Goal: Task Accomplishment & Management: Complete application form

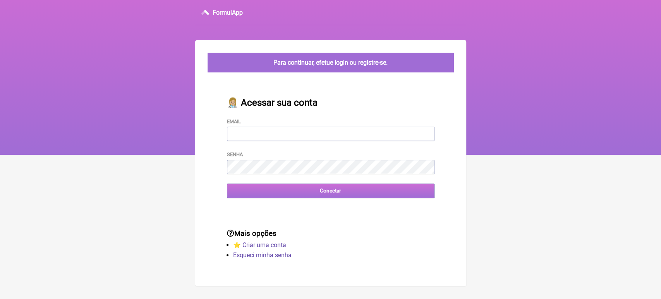
type input "[EMAIL_ADDRESS][DOMAIN_NAME]"
click at [295, 193] on input "Conectar" at bounding box center [331, 191] width 208 height 14
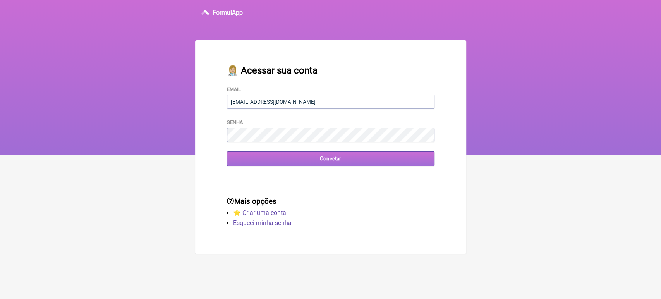
click at [306, 160] on input "Conectar" at bounding box center [331, 158] width 208 height 14
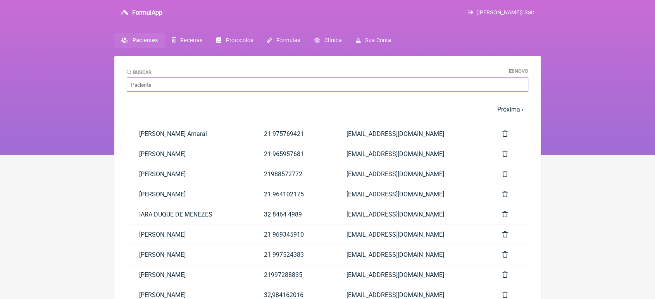
click at [292, 86] on input "Buscar" at bounding box center [327, 84] width 401 height 14
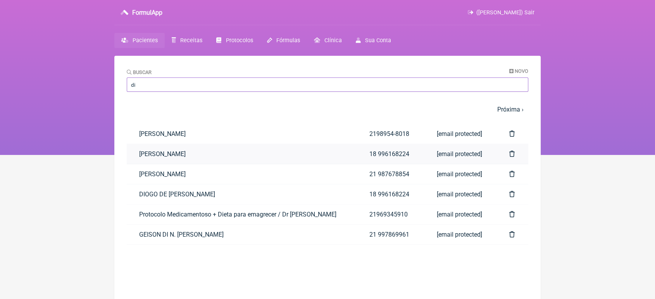
type input "di"
click at [205, 163] on link "[PERSON_NAME]" at bounding box center [242, 154] width 230 height 20
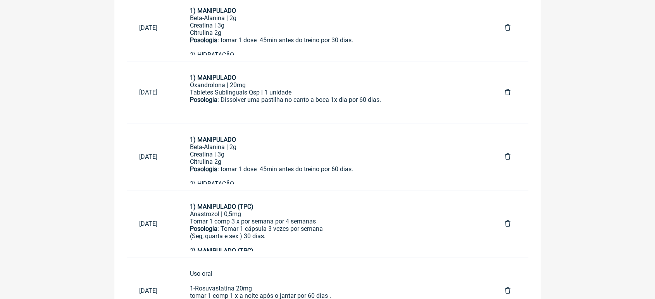
scroll to position [688, 0]
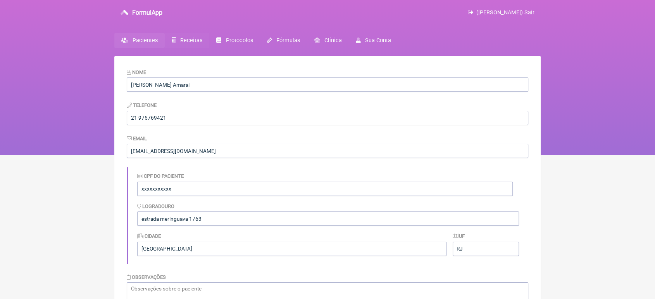
click at [186, 40] on span "Receitas" at bounding box center [191, 40] width 22 height 7
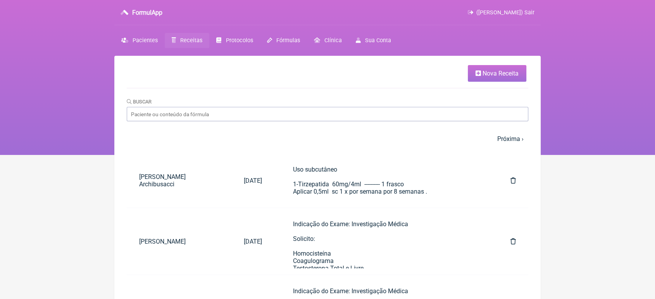
click at [492, 73] on span "Nova Receita" at bounding box center [500, 73] width 36 height 7
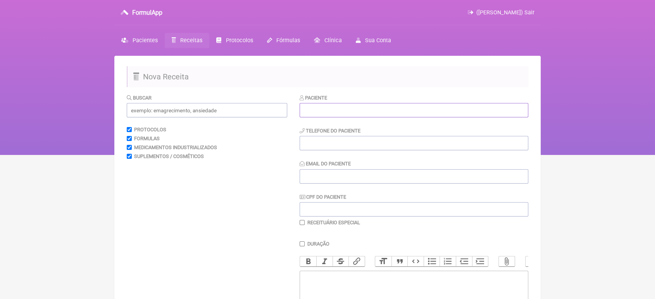
click at [410, 111] on input "text" at bounding box center [413, 110] width 229 height 14
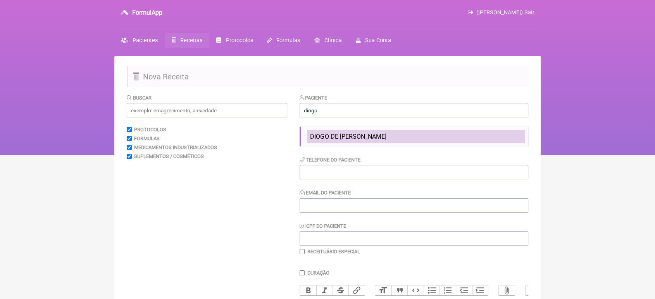
click at [382, 130] on li "DIOGO DE [PERSON_NAME]" at bounding box center [416, 137] width 218 height 14
type input "DIOGO DE [PERSON_NAME]"
type input "18 996168224"
type input "[EMAIL_ADDRESS][DOMAIN_NAME]"
type input "33570091880"
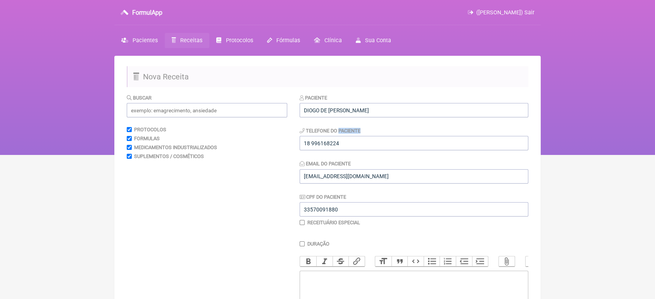
click at [382, 130] on div "Telefone do Paciente [PHONE_NUMBER]" at bounding box center [413, 139] width 229 height 24
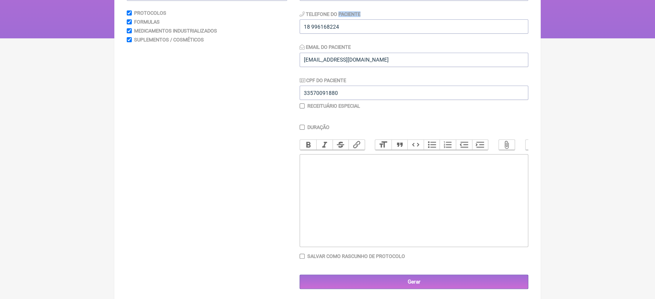
scroll to position [128, 0]
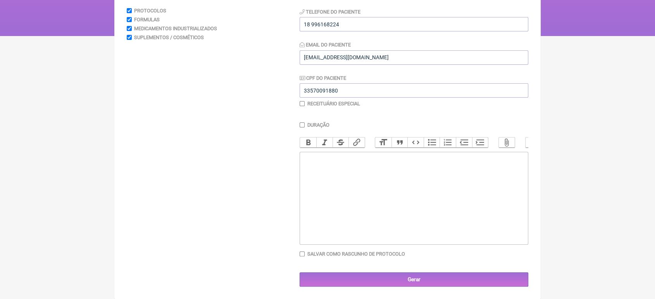
click at [446, 233] on trix-editor at bounding box center [413, 198] width 229 height 93
type trix-editor "<div>1</div>"
click at [305, 101] on div "Receituário Especial" at bounding box center [413, 104] width 229 height 6
click at [300, 101] on input "checkbox" at bounding box center [301, 103] width 5 height 5
checkbox input "true"
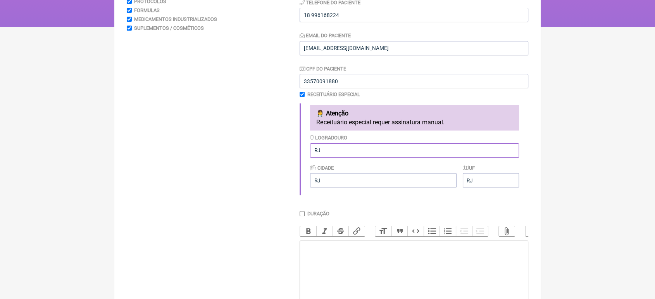
click at [350, 153] on input "RJ" at bounding box center [414, 150] width 209 height 14
type input "R"
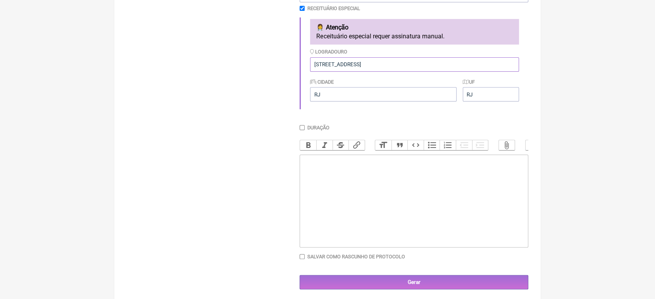
scroll to position [219, 0]
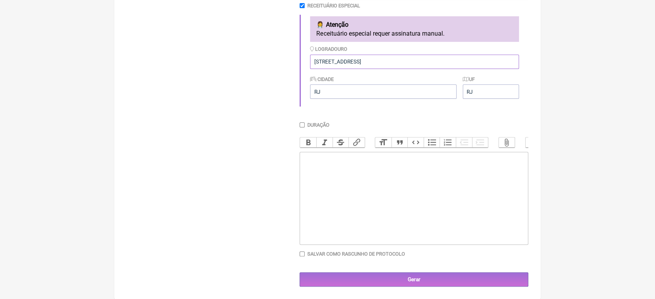
type input "[STREET_ADDRESS]"
click at [479, 190] on trix-editor at bounding box center [413, 198] width 229 height 93
click at [313, 174] on div "Uso Intramuscular 1- durateston 250mg.......4cxs Aplicar 1 ampola de 15/ 15 dias" at bounding box center [414, 166] width 220 height 22
click at [366, 199] on trix-editor "Uso Intramuscular 1- Durateston 250mg.......4cxs Aplicar 1 ampola de 15/ 15 dias" at bounding box center [413, 198] width 229 height 93
click at [400, 187] on trix-editor "Uso Intramuscular 1- Durateston 250mg.......4cxs Aplicar 1 ampola de 15/ 15 dias" at bounding box center [413, 198] width 229 height 93
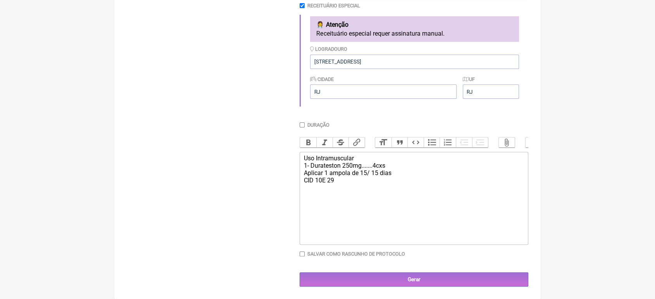
click at [322, 184] on div "Uso Intramuscular 1- Durateston 250mg.......4cxs Aplicar 1 ampola de 15/ 15 dia…" at bounding box center [414, 169] width 220 height 29
type trix-editor "<div>Uso Intramuscular<br>1- Durateston 250mg.......4cxs<br>Aplicar 1 ampola de…"
click at [364, 201] on trix-editor "Uso Intramuscular 1- Durateston 250mg.......4cxs Aplicar 1 ampola de 15/ 15 dia…" at bounding box center [413, 198] width 229 height 93
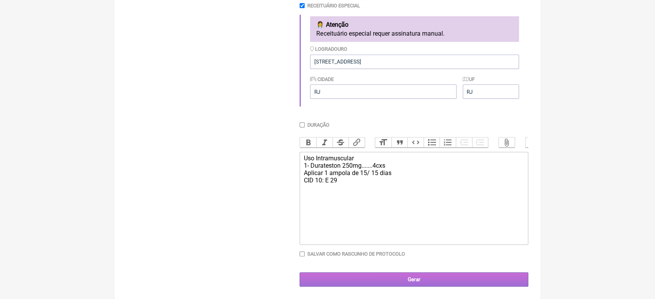
click at [400, 284] on input "Gerar" at bounding box center [413, 279] width 229 height 14
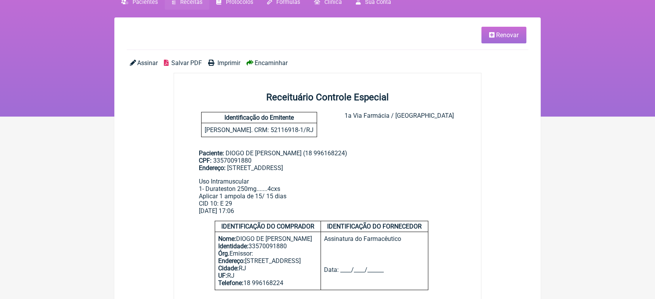
scroll to position [37, 0]
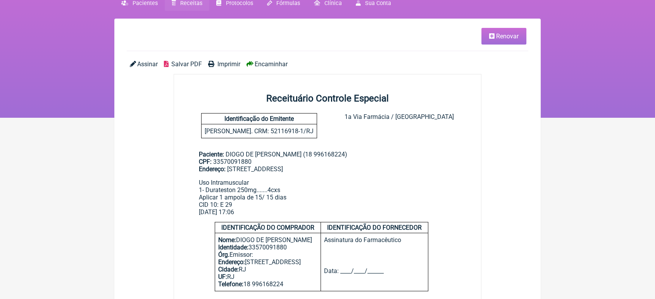
click at [272, 60] on span "Encaminhar" at bounding box center [271, 63] width 33 height 7
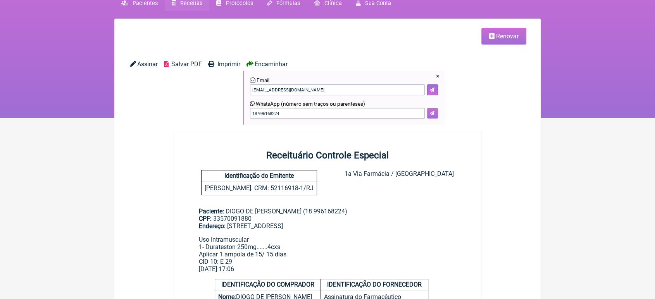
click at [433, 114] on icon at bounding box center [432, 113] width 5 height 5
